Goal: Information Seeking & Learning: Learn about a topic

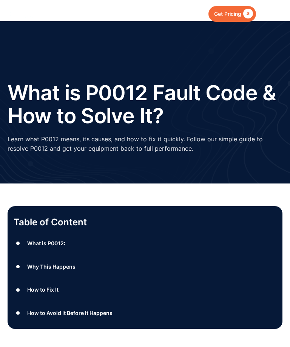
type input "Suscribir"
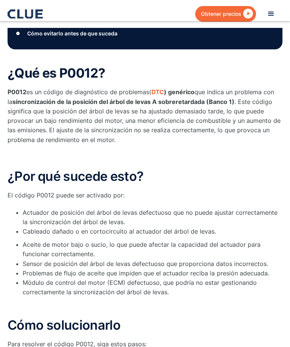
scroll to position [314, 0]
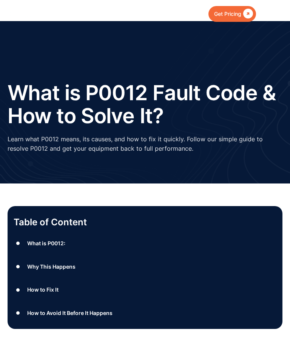
type input "Suscribir"
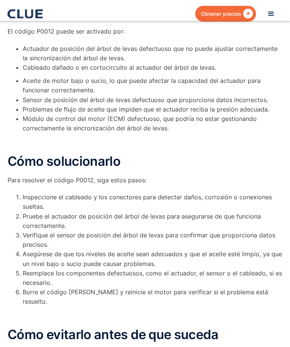
scroll to position [482, 0]
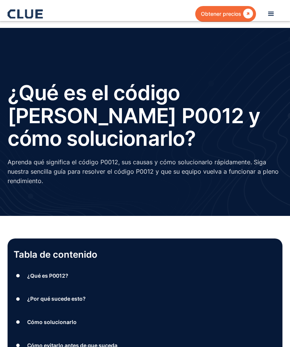
type input "Suscribir"
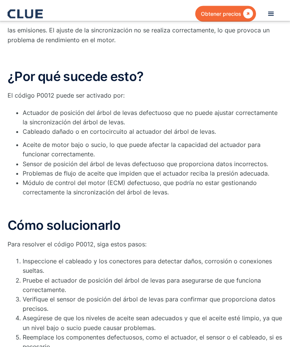
scroll to position [412, 0]
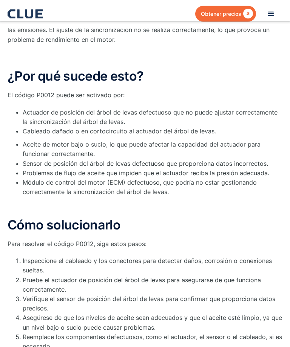
click at [81, 333] on li "Reemplace los componentes defectuosos, como el actuador, el sensor o el cablead…" at bounding box center [153, 342] width 260 height 19
click at [197, 333] on li "Reemplace los componentes defectuosos, como el actuador, el sensor o el cablead…" at bounding box center [153, 342] width 260 height 19
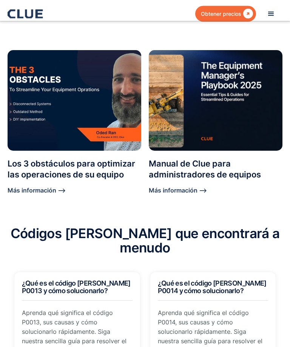
scroll to position [970, 0]
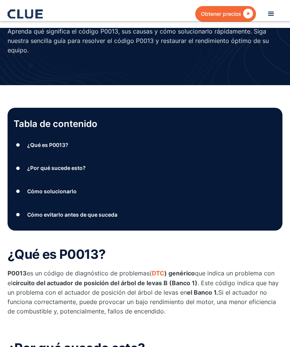
scroll to position [130, 0]
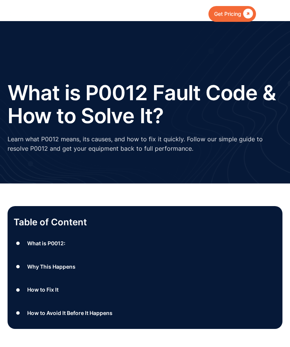
type input "Suscribir"
